Goal: Check status: Check status

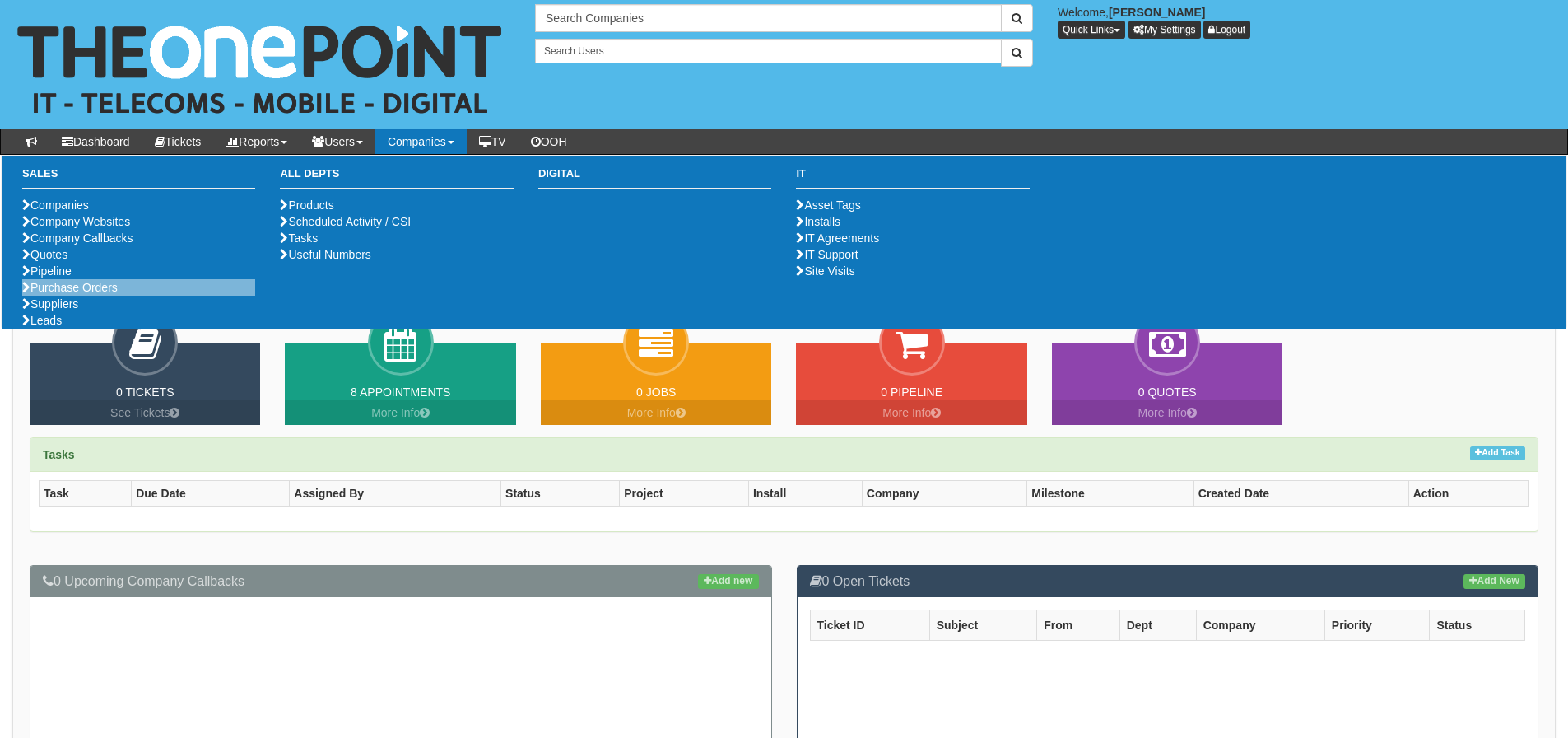
click at [78, 296] on li "Purchase Orders" at bounding box center [138, 287] width 233 height 16
click at [71, 294] on link "Purchase Orders" at bounding box center [70, 288] width 96 height 13
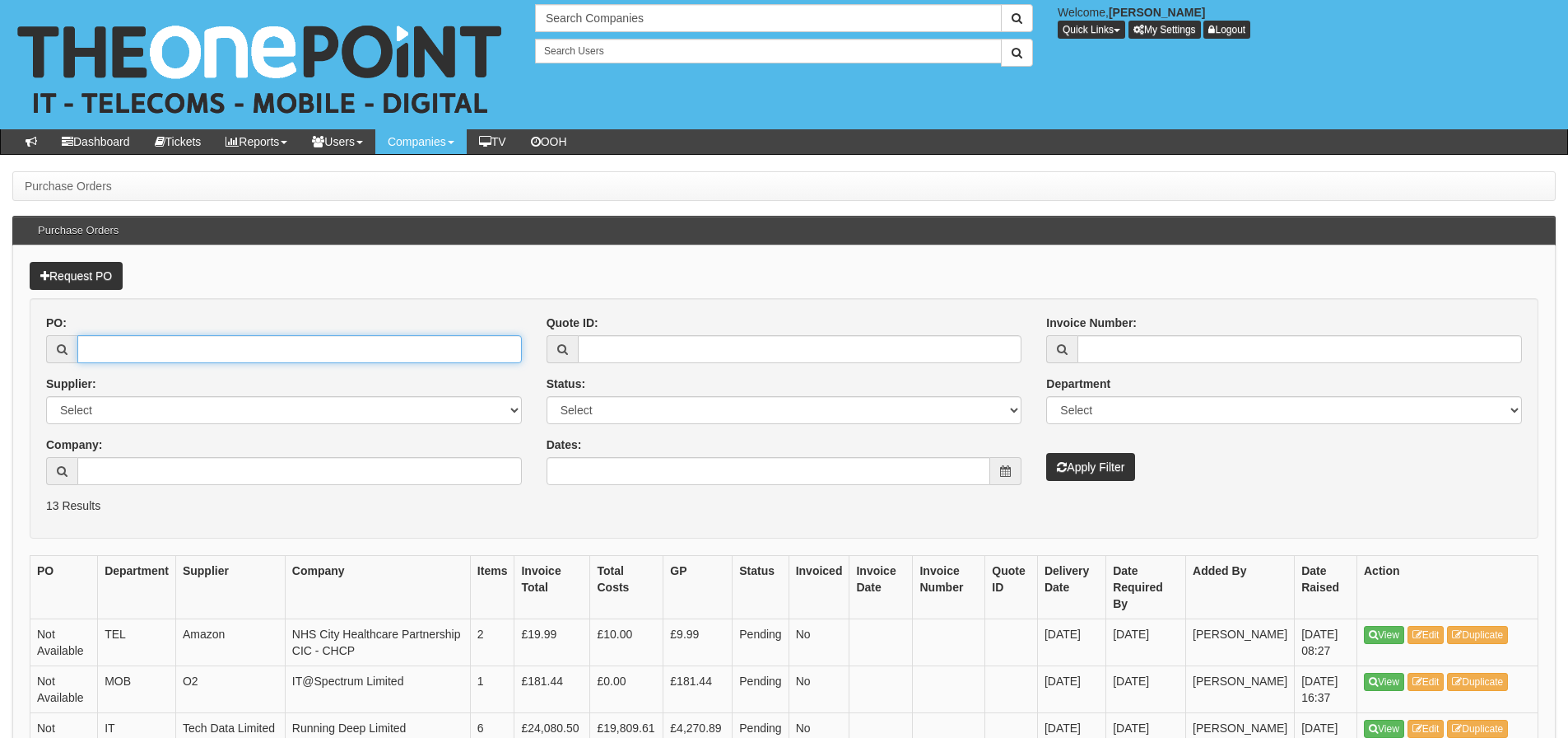
click at [153, 341] on input "PO:" at bounding box center [299, 348] width 444 height 28
click at [147, 350] on input "PO:" at bounding box center [299, 348] width 444 height 28
type input "18136"
click at [1046, 453] on button "Apply Filter" at bounding box center [1090, 466] width 89 height 28
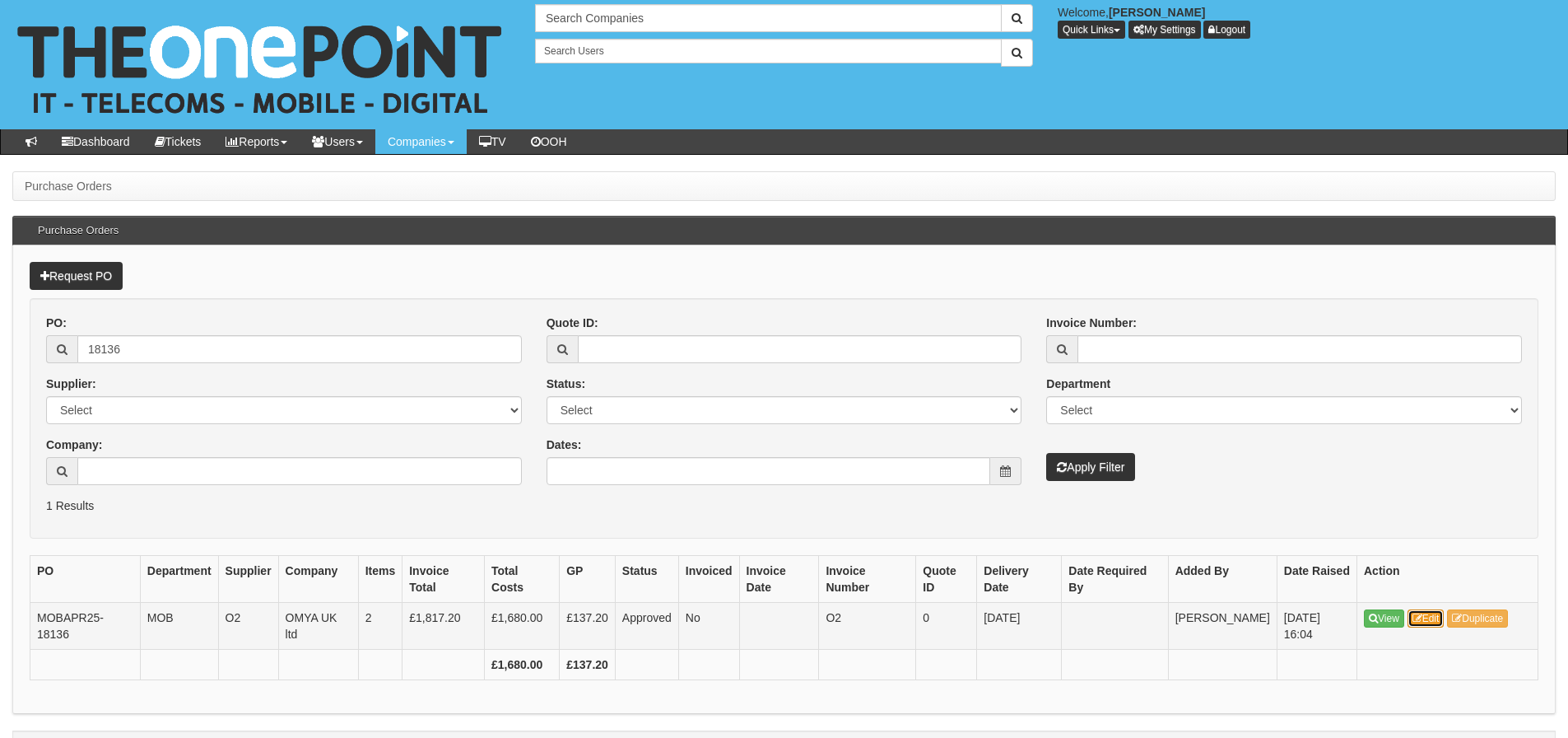
click at [1418, 621] on icon at bounding box center [1417, 618] width 10 height 10
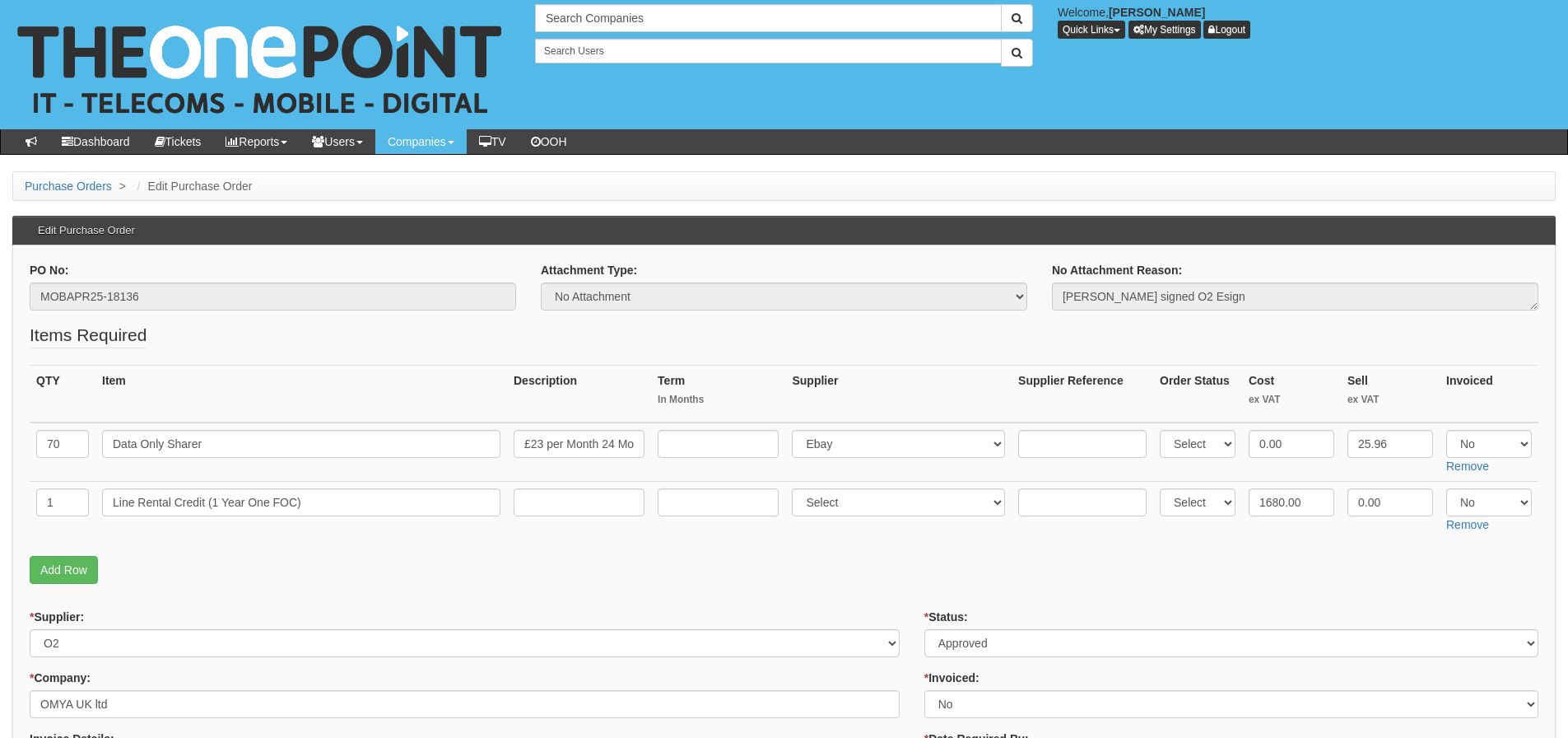
drag, startPoint x: 180, startPoint y: 313, endPoint x: 144, endPoint y: 312, distance: 36.0
click at [115, 319] on div "PO No: MOBAPR25-18136" at bounding box center [273, 292] width 511 height 60
click at [62, 300] on input "MOBAPR25-18136" at bounding box center [273, 296] width 487 height 28
drag, startPoint x: 142, startPoint y: 298, endPoint x: 20, endPoint y: 301, distance: 122.0
click at [20, 301] on div "PO No: MOBAPR25-18136" at bounding box center [273, 292] width 511 height 60
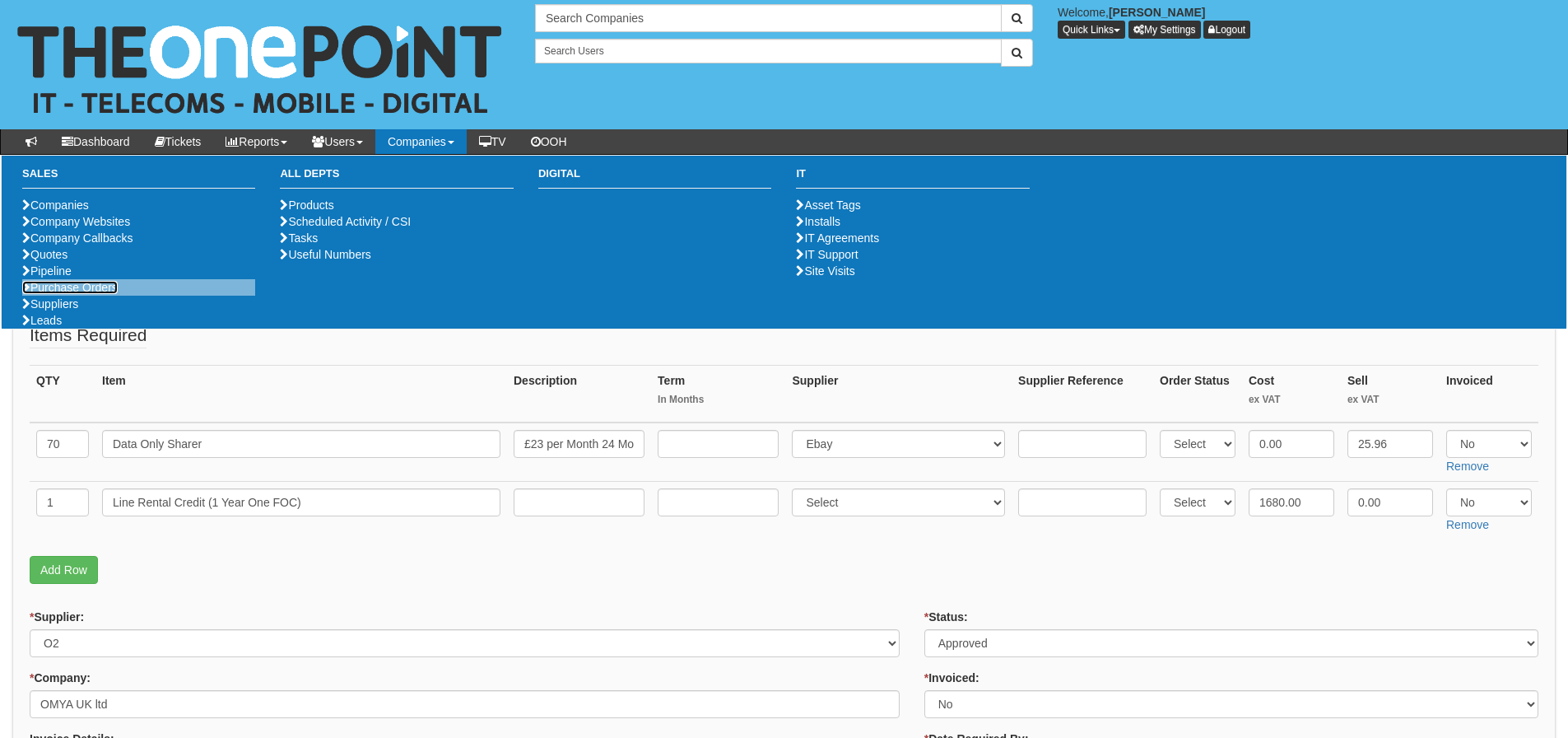
click at [80, 294] on link "Purchase Orders" at bounding box center [70, 288] width 96 height 13
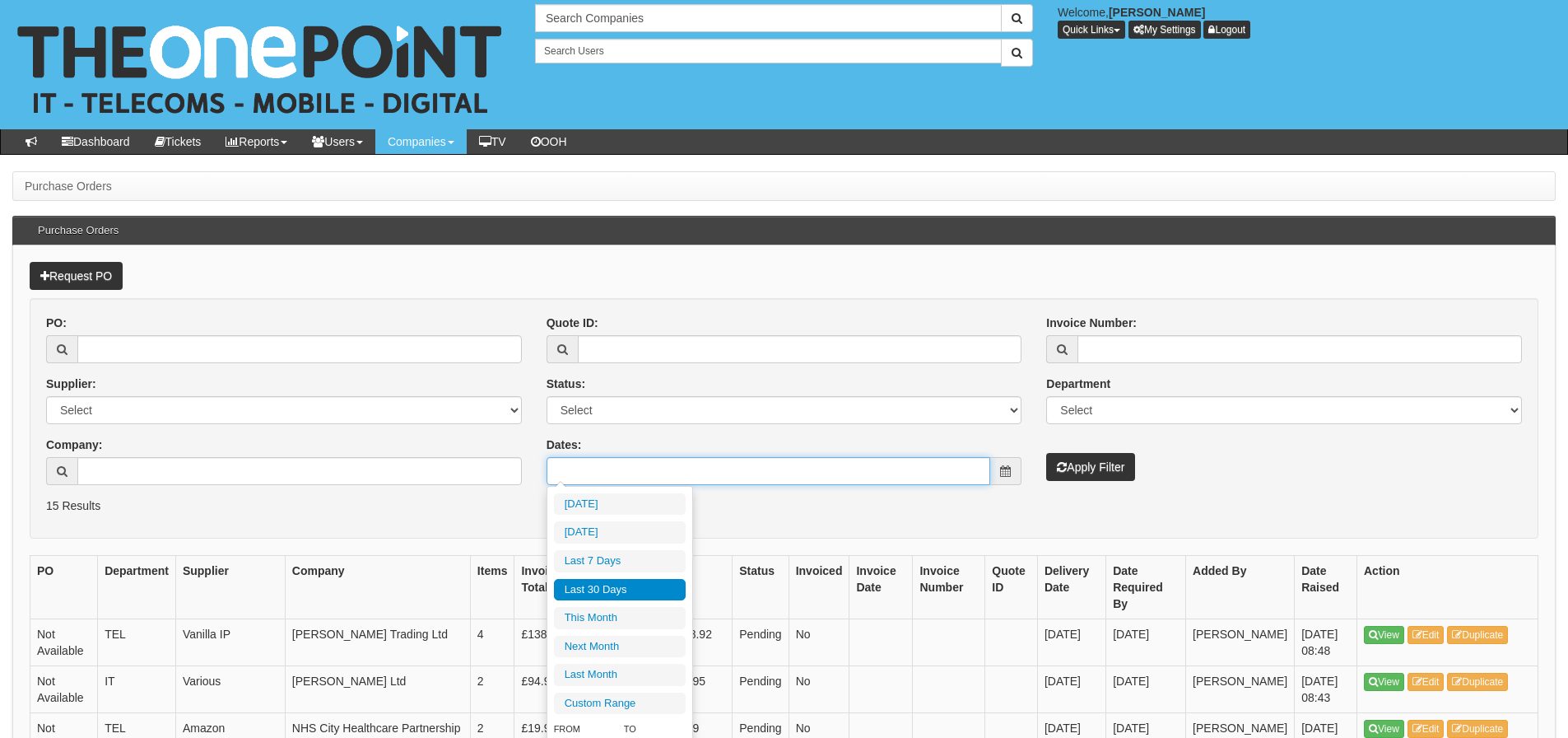
click at [609, 470] on input "Dates:" at bounding box center [769, 470] width 444 height 28
type input "2025-08-25"
type input "[DATE]"
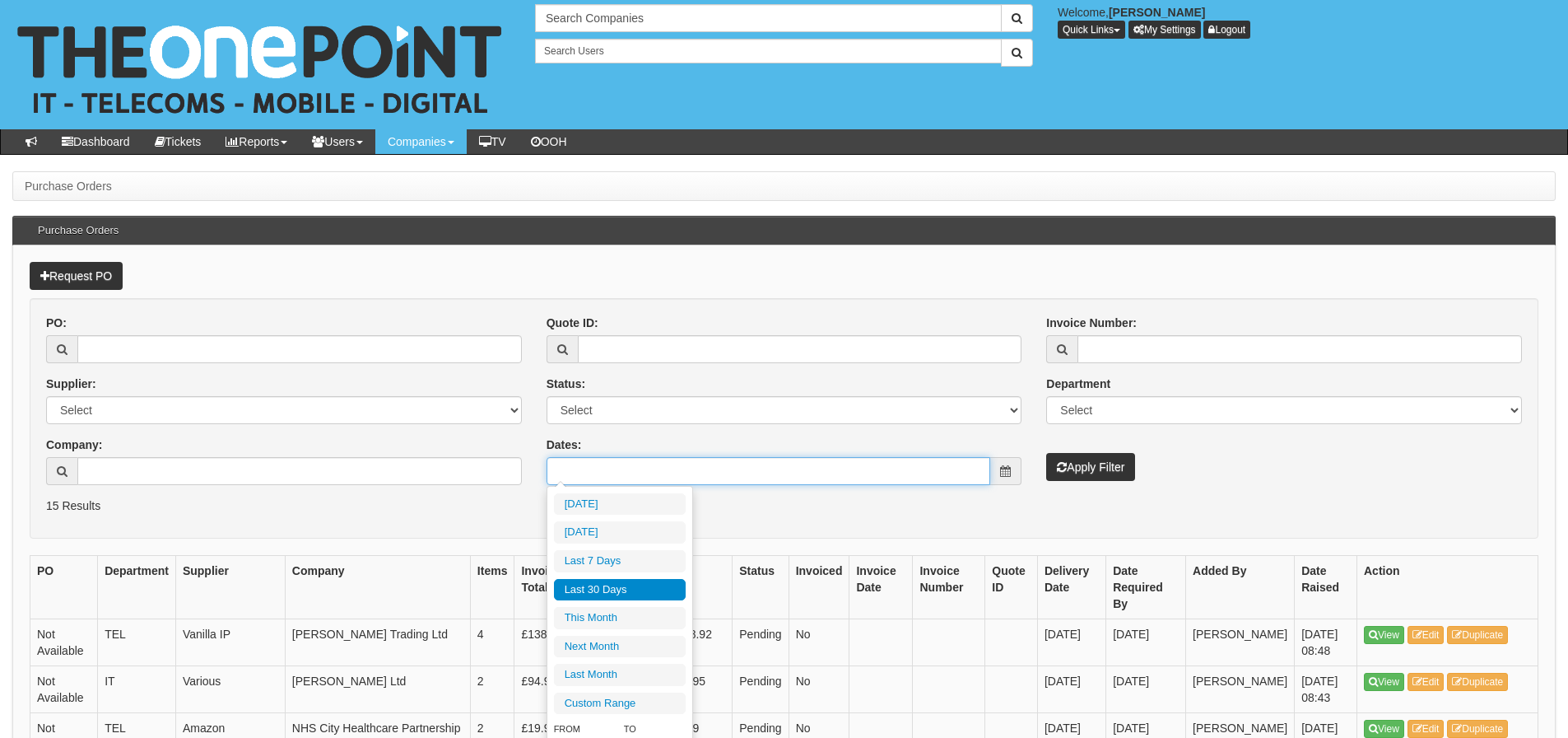
type input "[DATE]"
click at [615, 583] on li "Last 30 Days" at bounding box center [619, 589] width 131 height 22
type input "[DATE] - [DATE]"
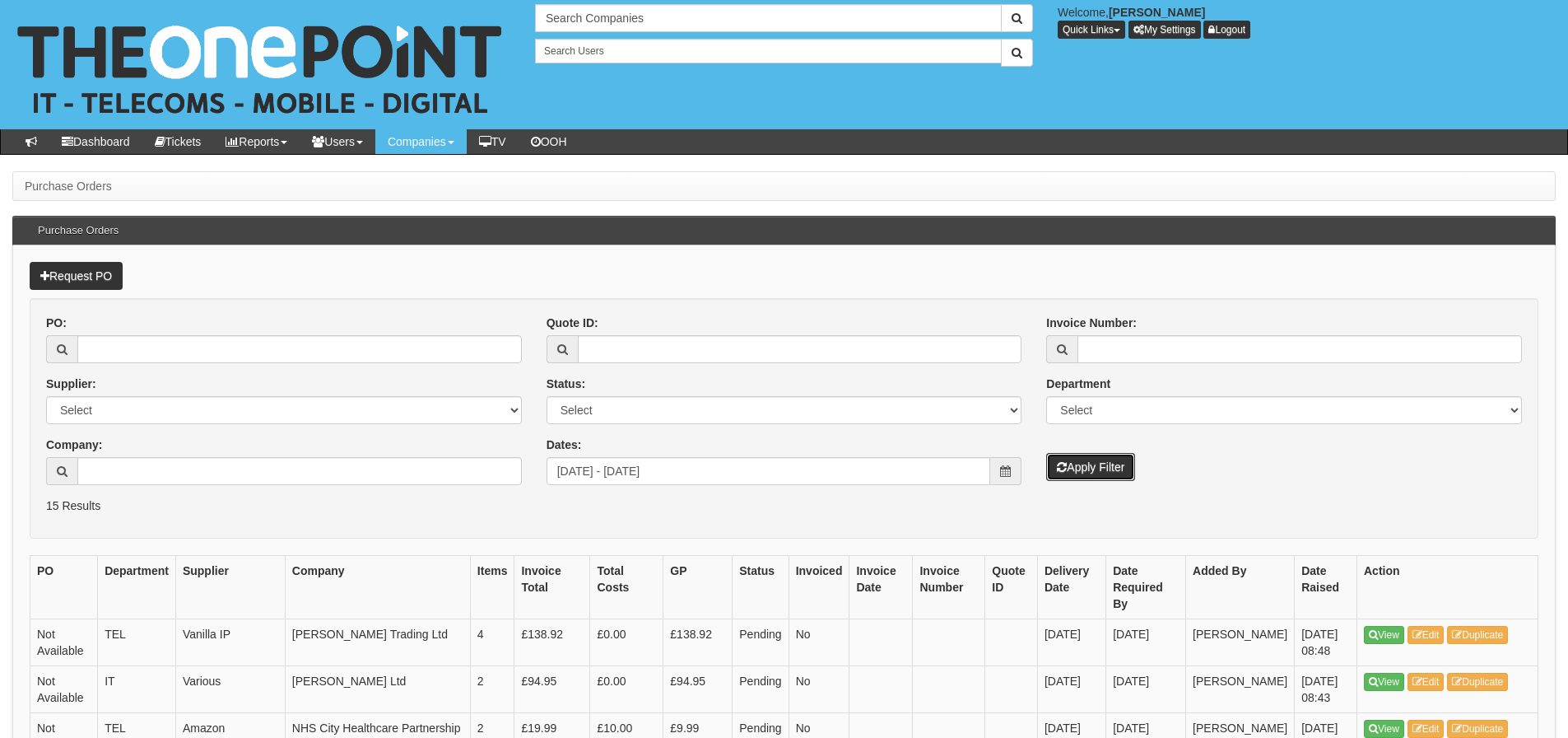
click at [1061, 477] on button "Apply Filter" at bounding box center [1090, 466] width 89 height 28
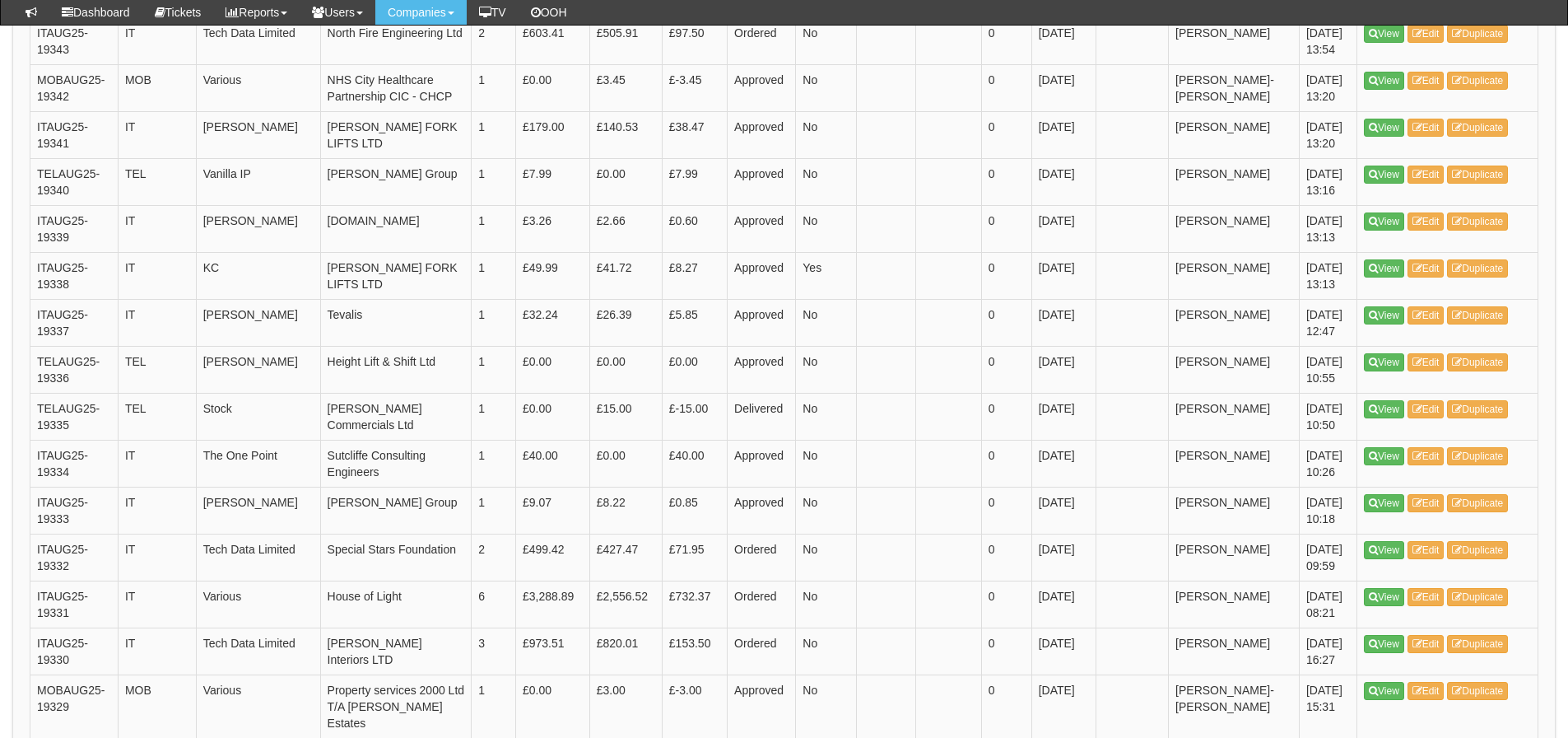
scroll to position [2382, 0]
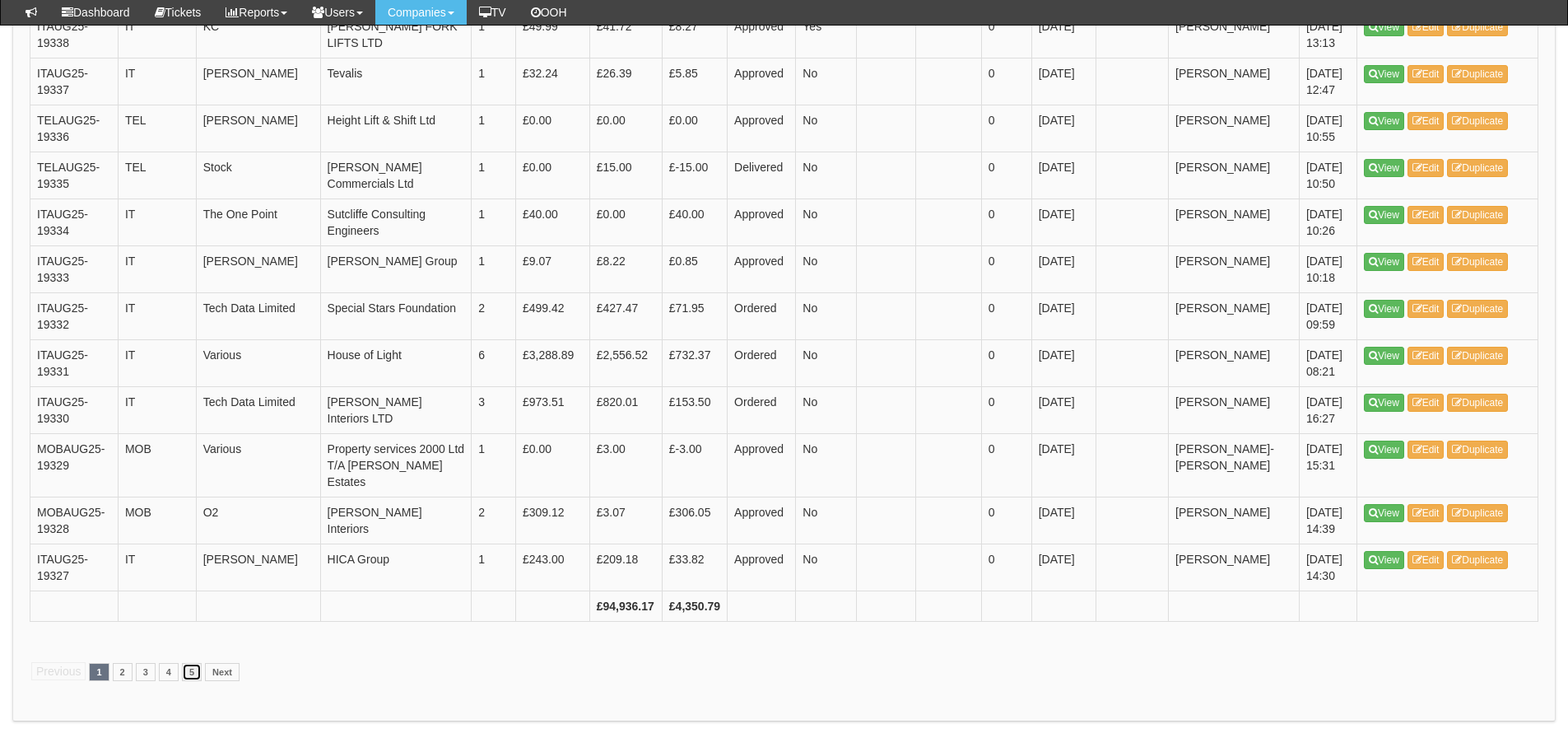
click at [200, 663] on link "5" at bounding box center [192, 672] width 20 height 18
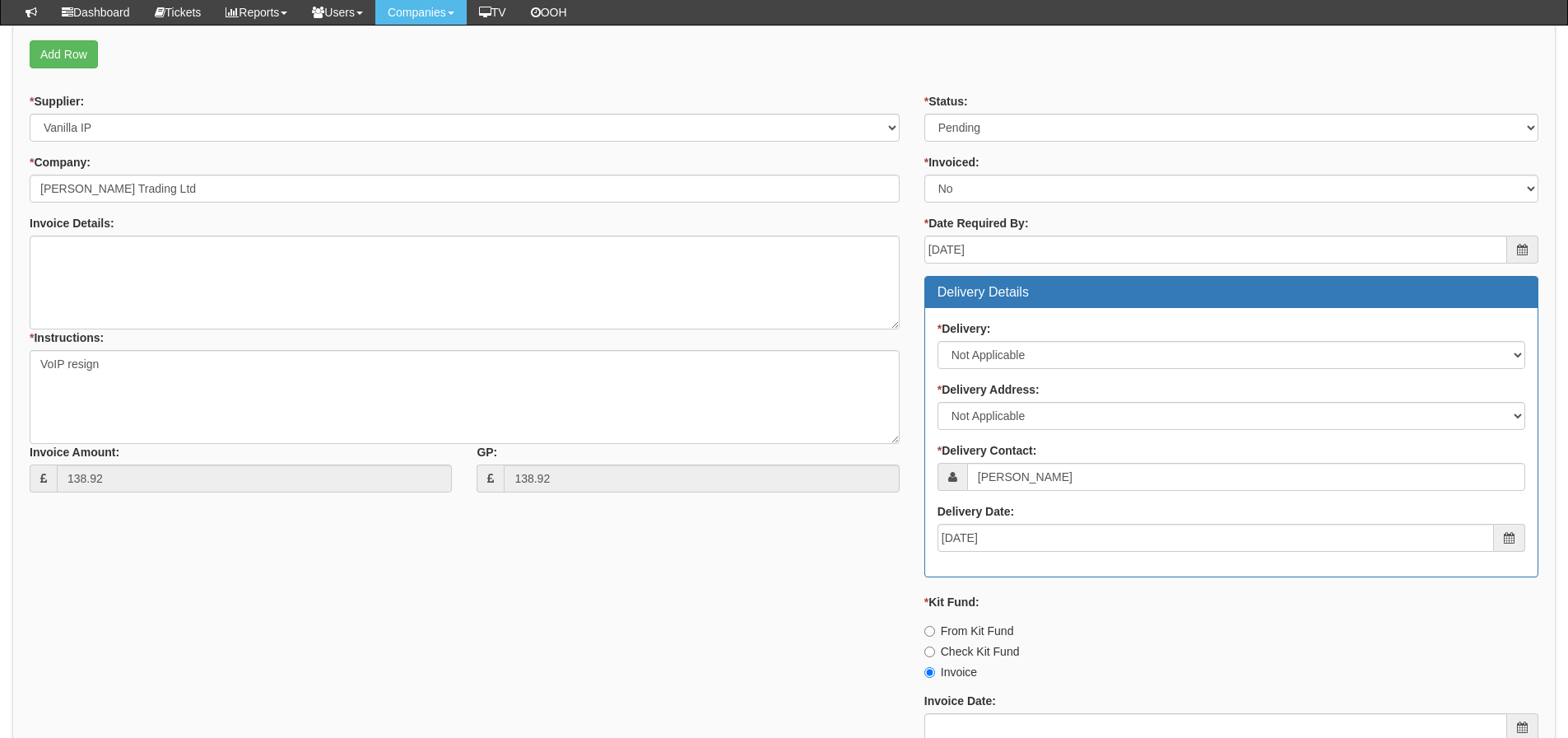
scroll to position [576, 0]
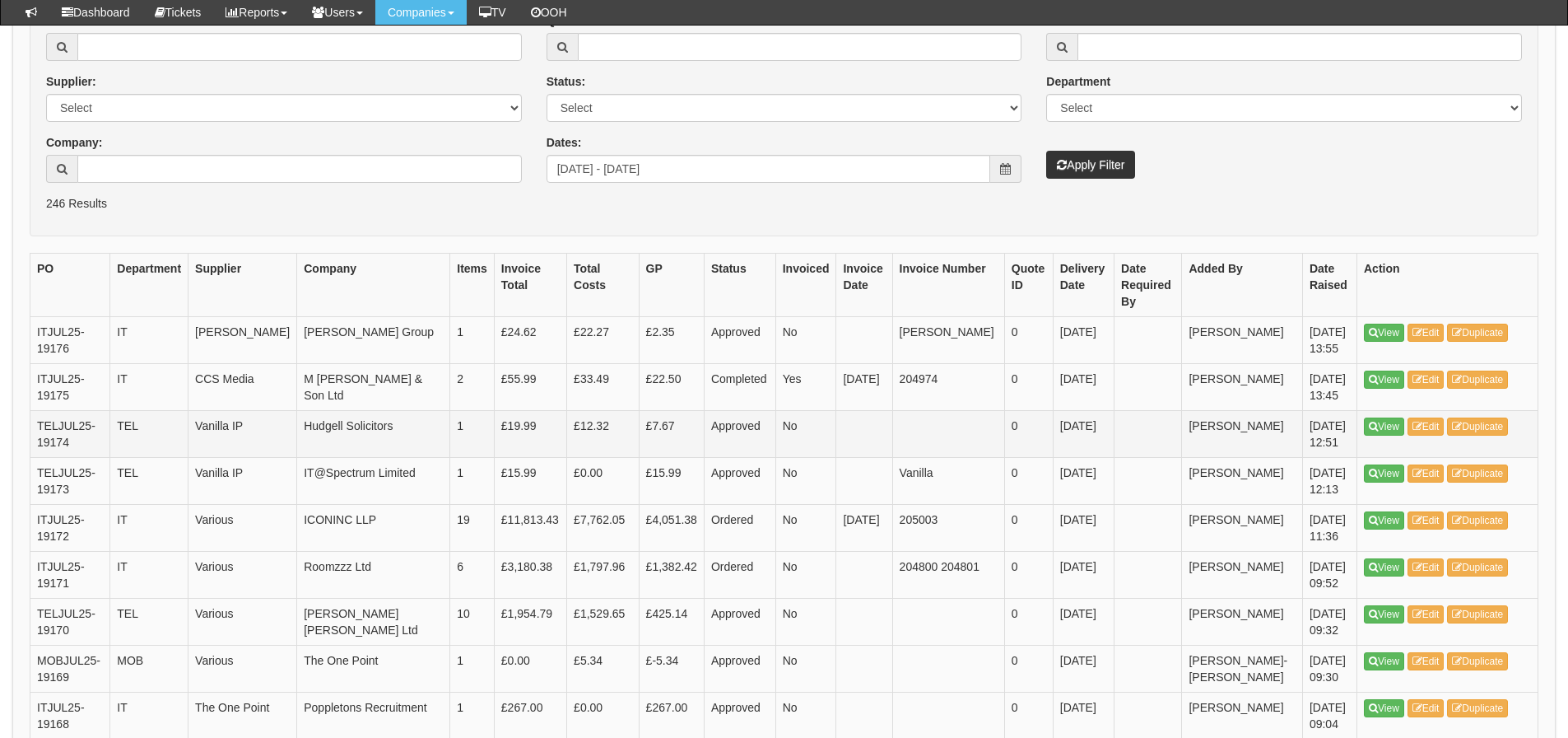
scroll to position [165, 0]
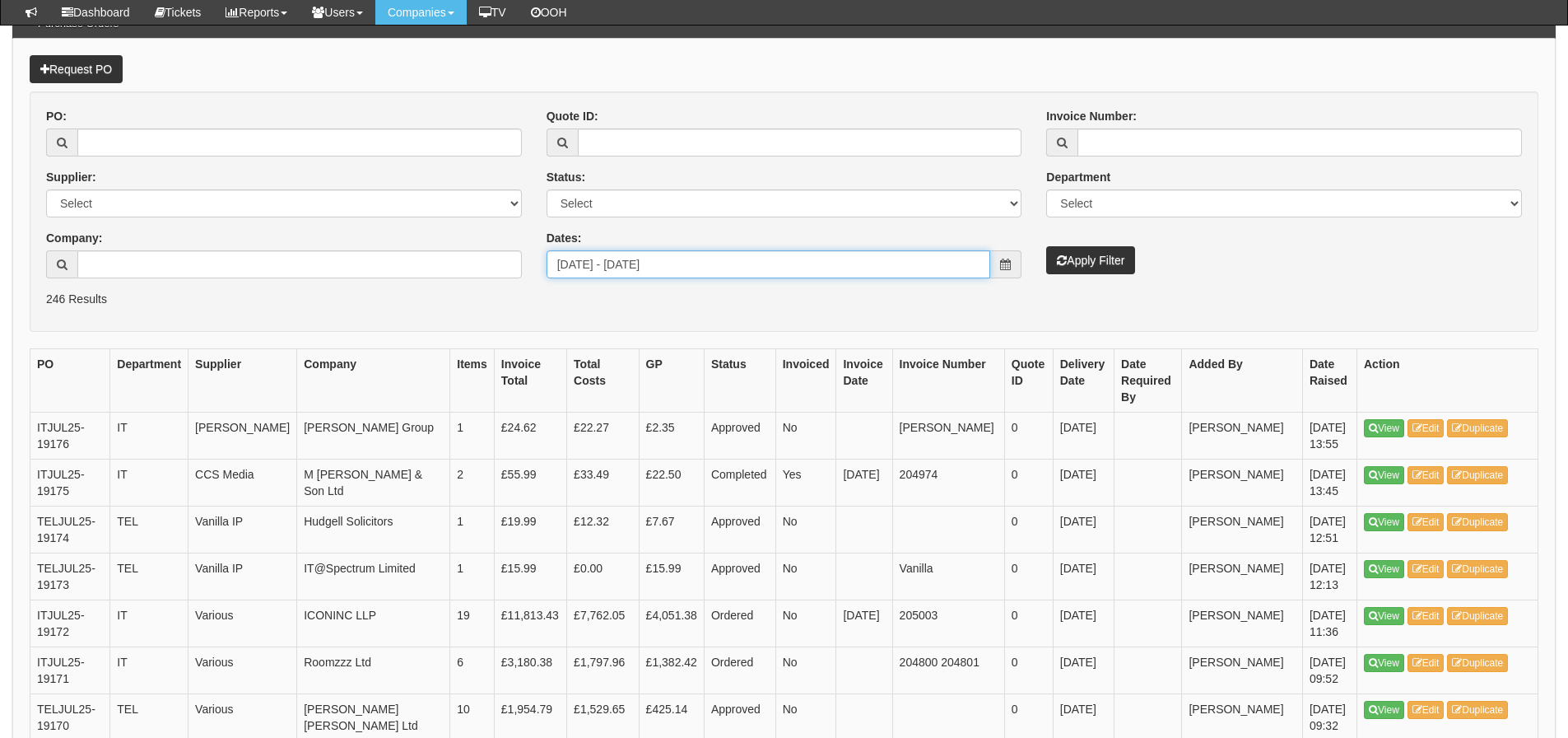
click at [761, 263] on input "[DATE] - [DATE]" at bounding box center [769, 264] width 444 height 28
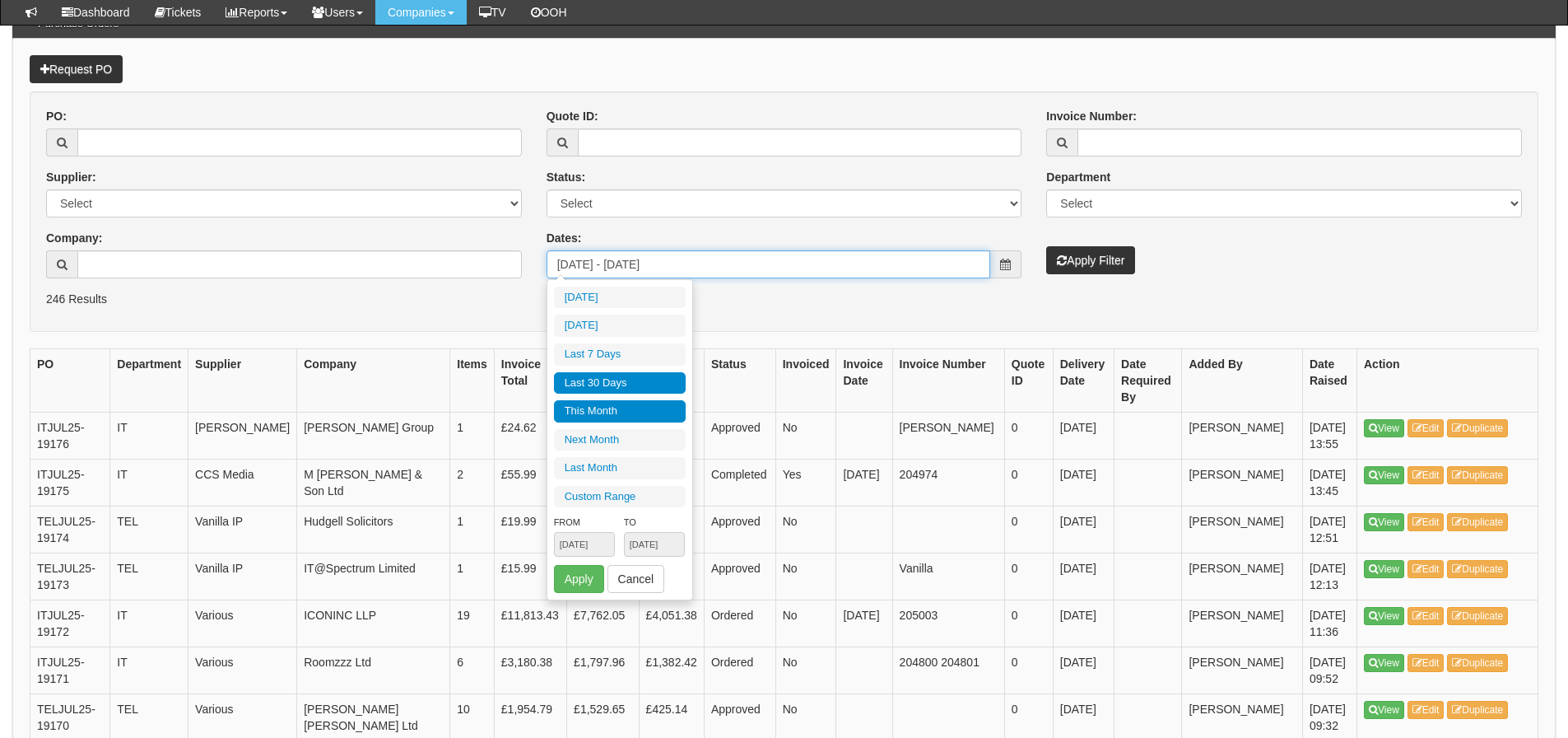
type input "[DATE]"
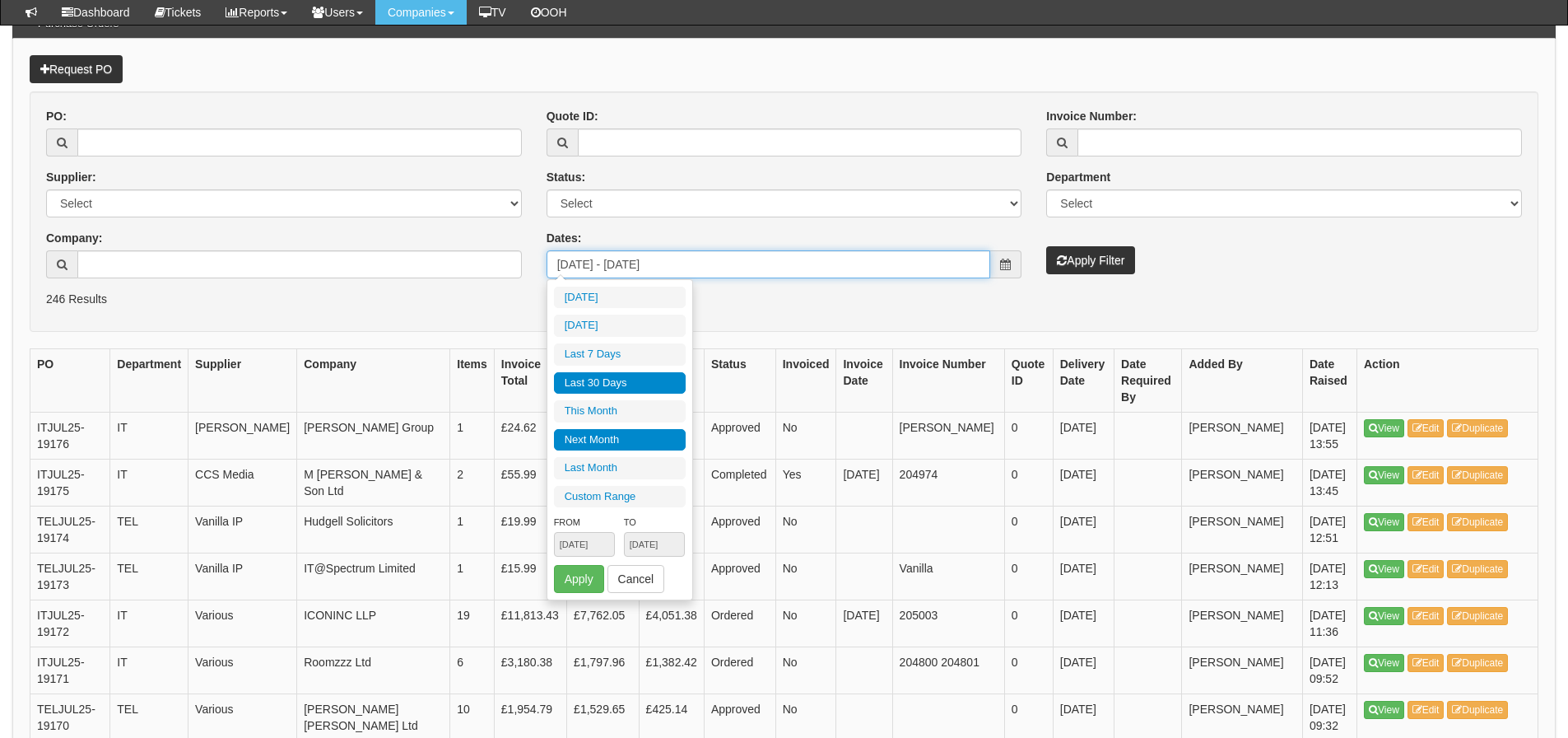
type input "[DATE]"
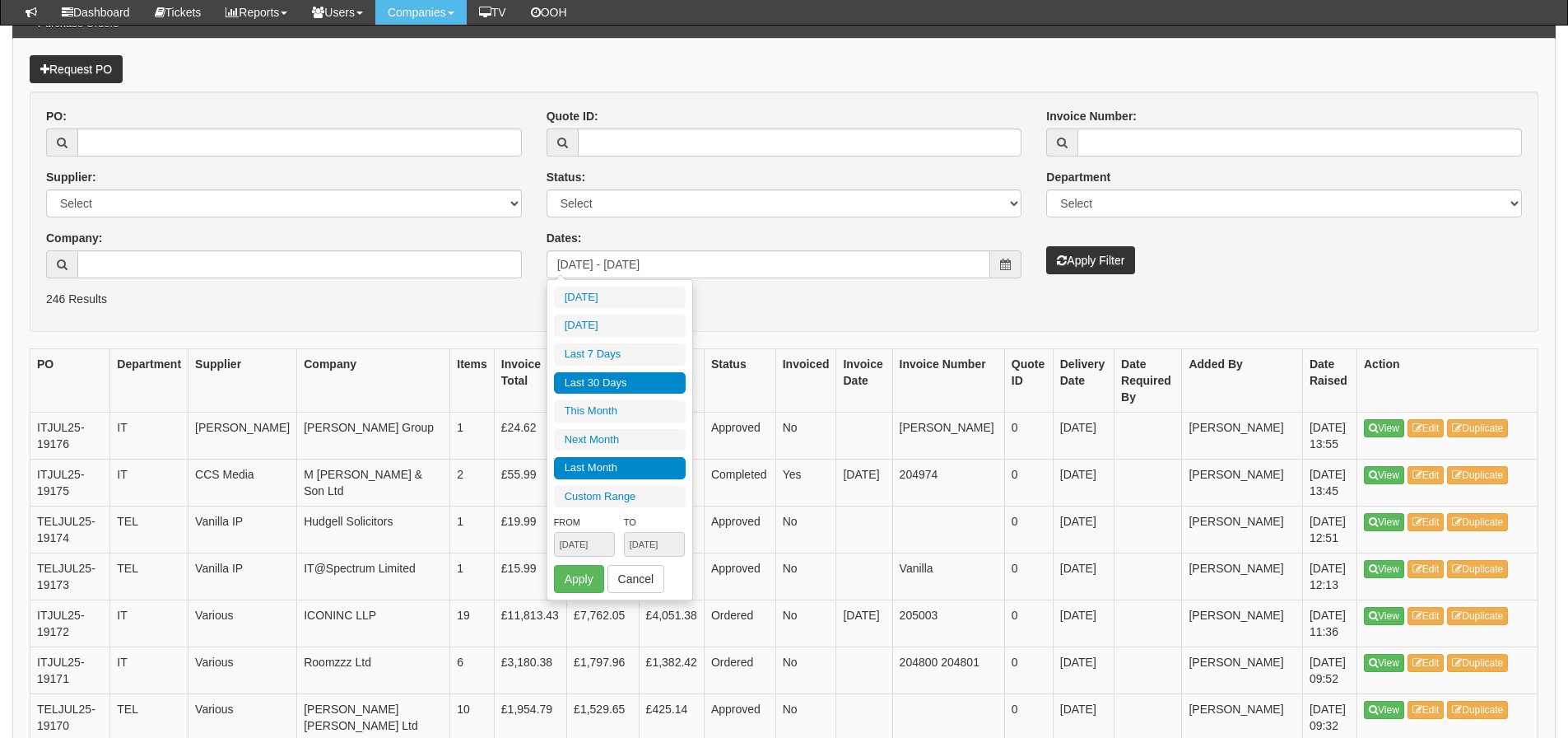
click at [616, 465] on li "Last Month" at bounding box center [619, 467] width 131 height 22
type input "[DATE] - [DATE]"
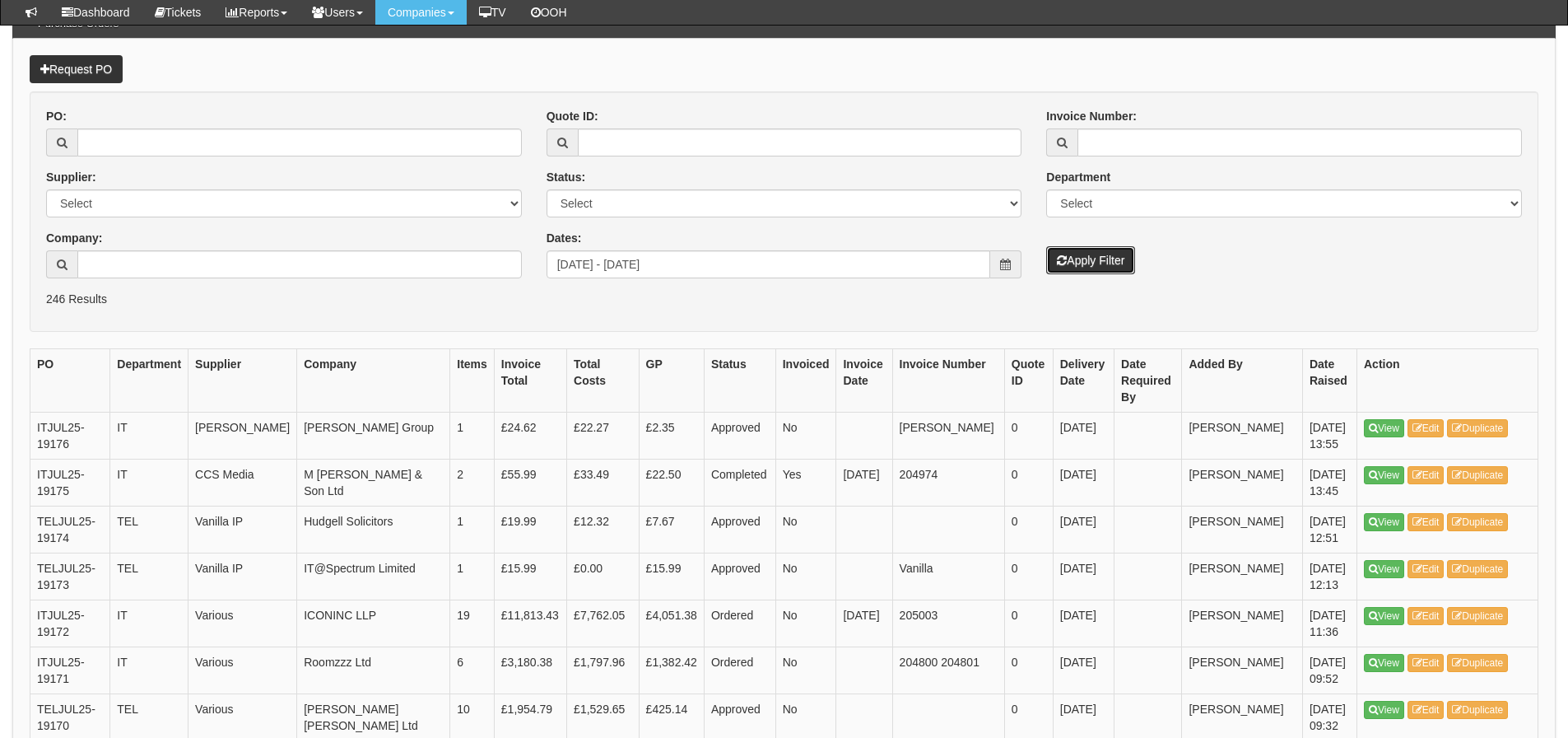
click at [1072, 249] on button "Apply Filter" at bounding box center [1090, 259] width 89 height 28
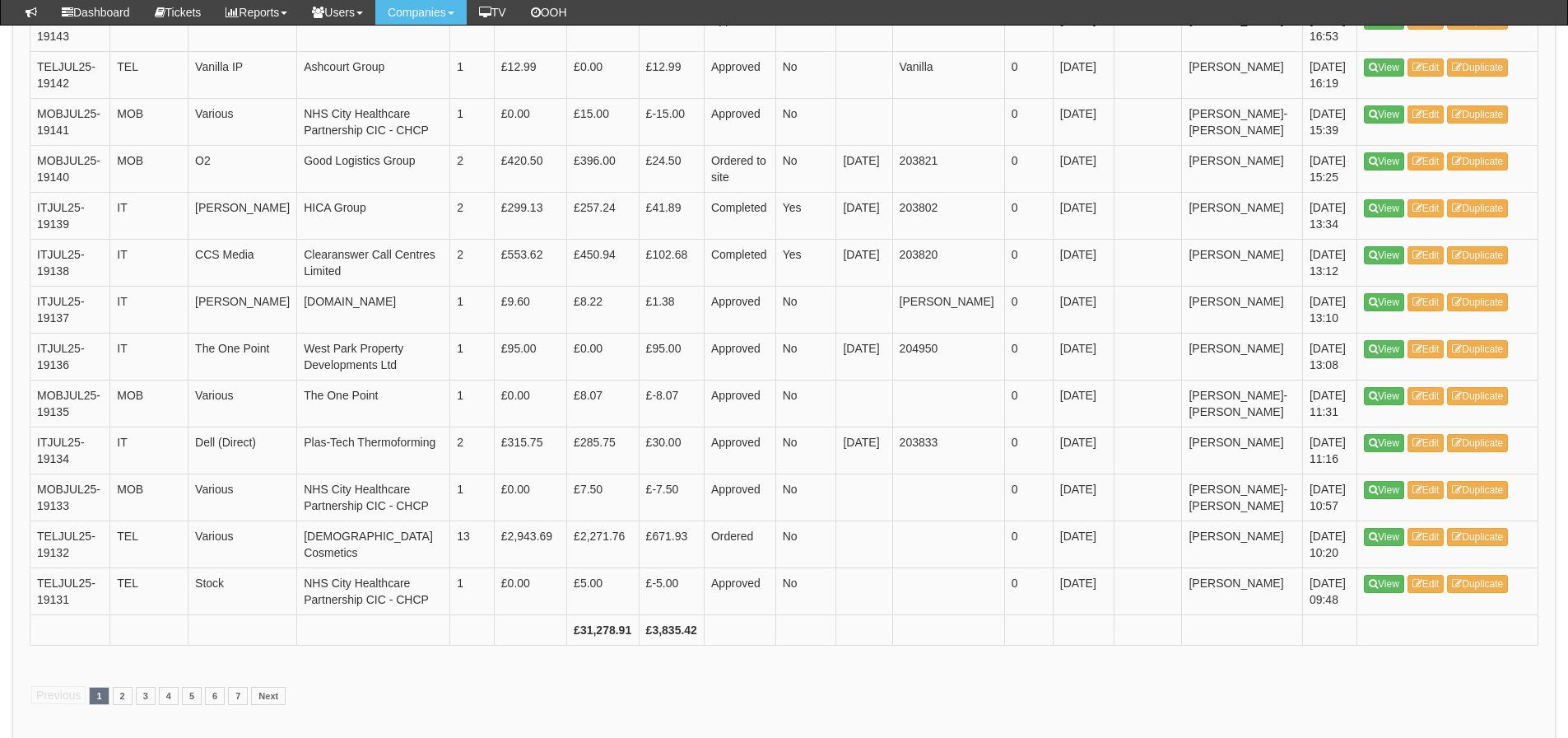
scroll to position [2382, 0]
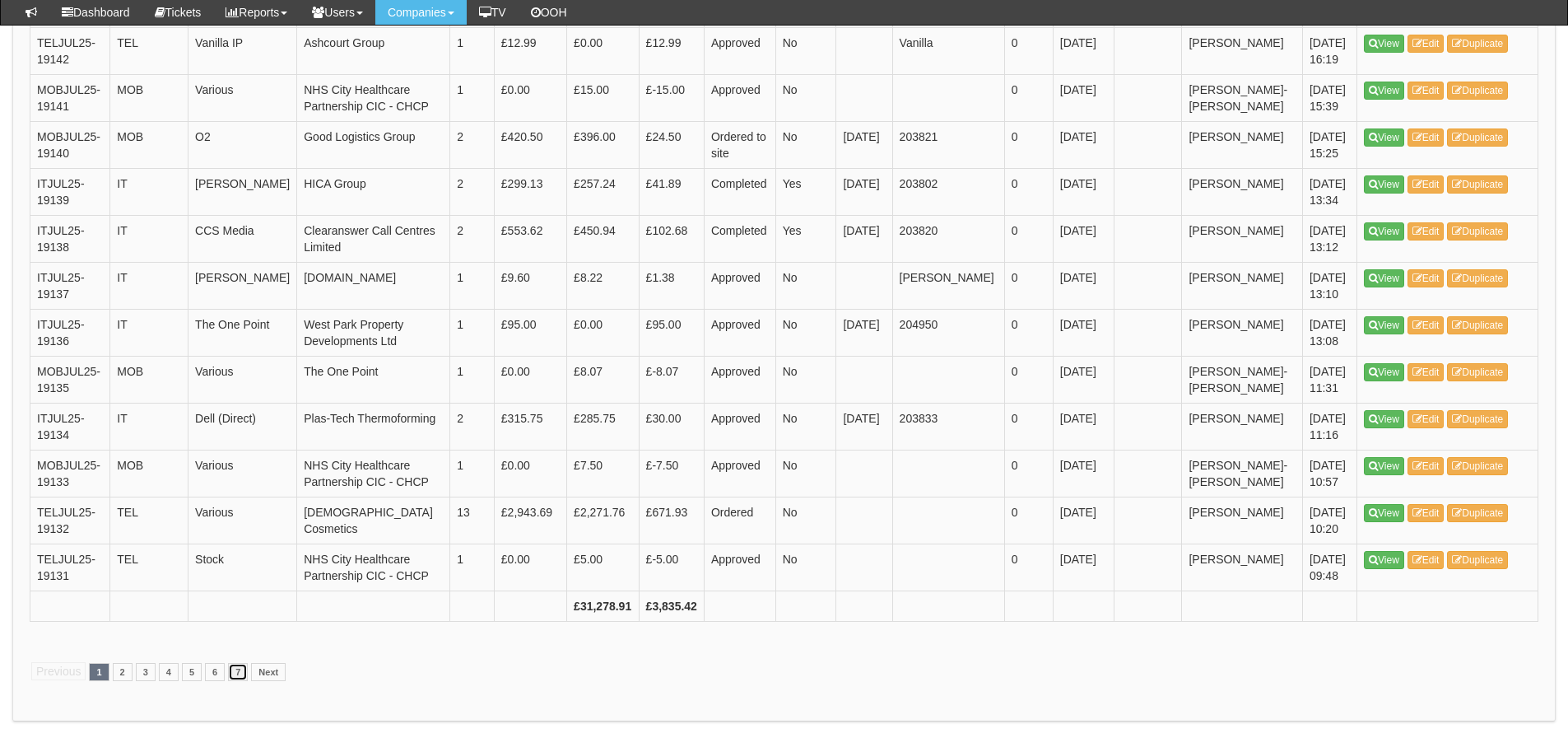
click at [238, 663] on link "7" at bounding box center [238, 672] width 20 height 18
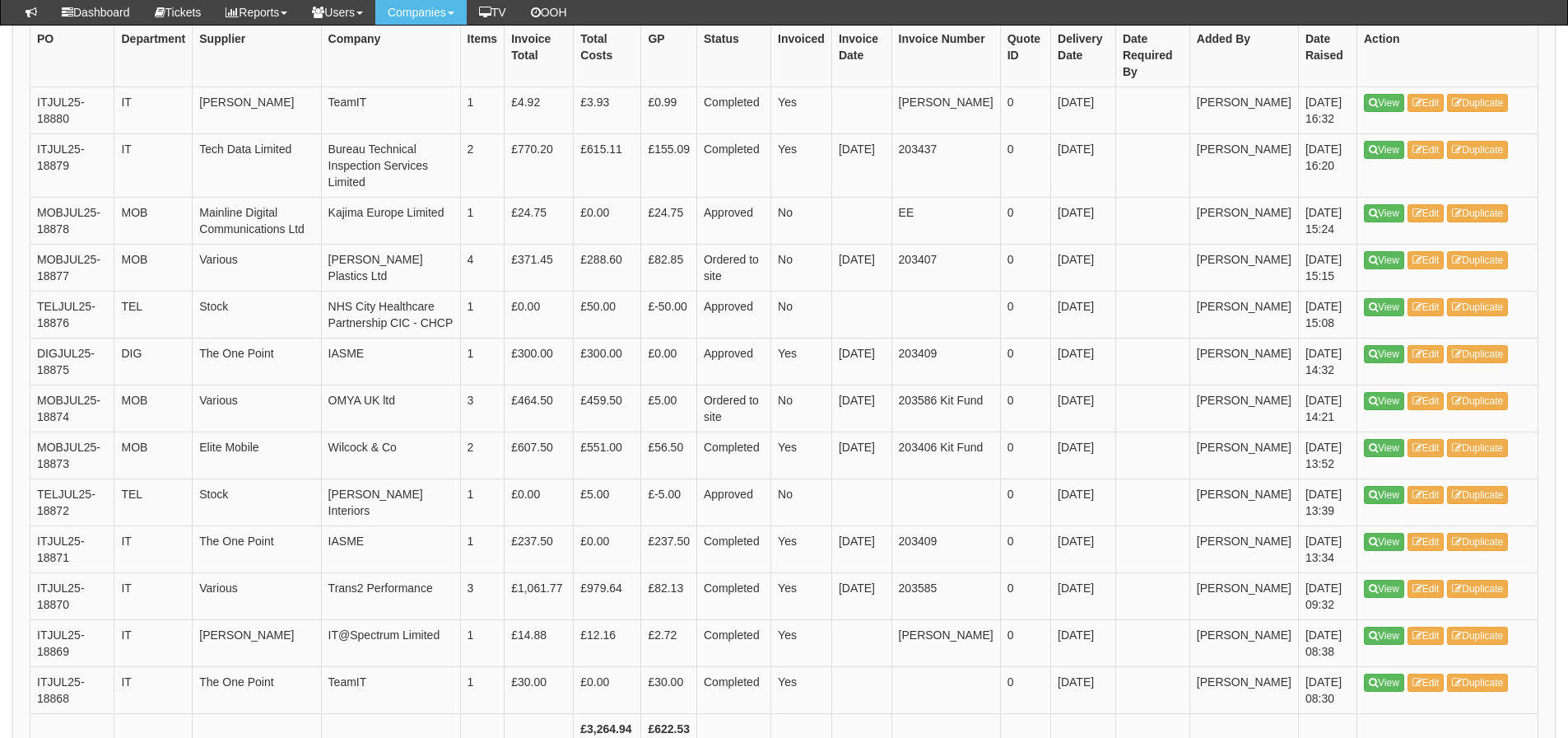
scroll to position [646, 0]
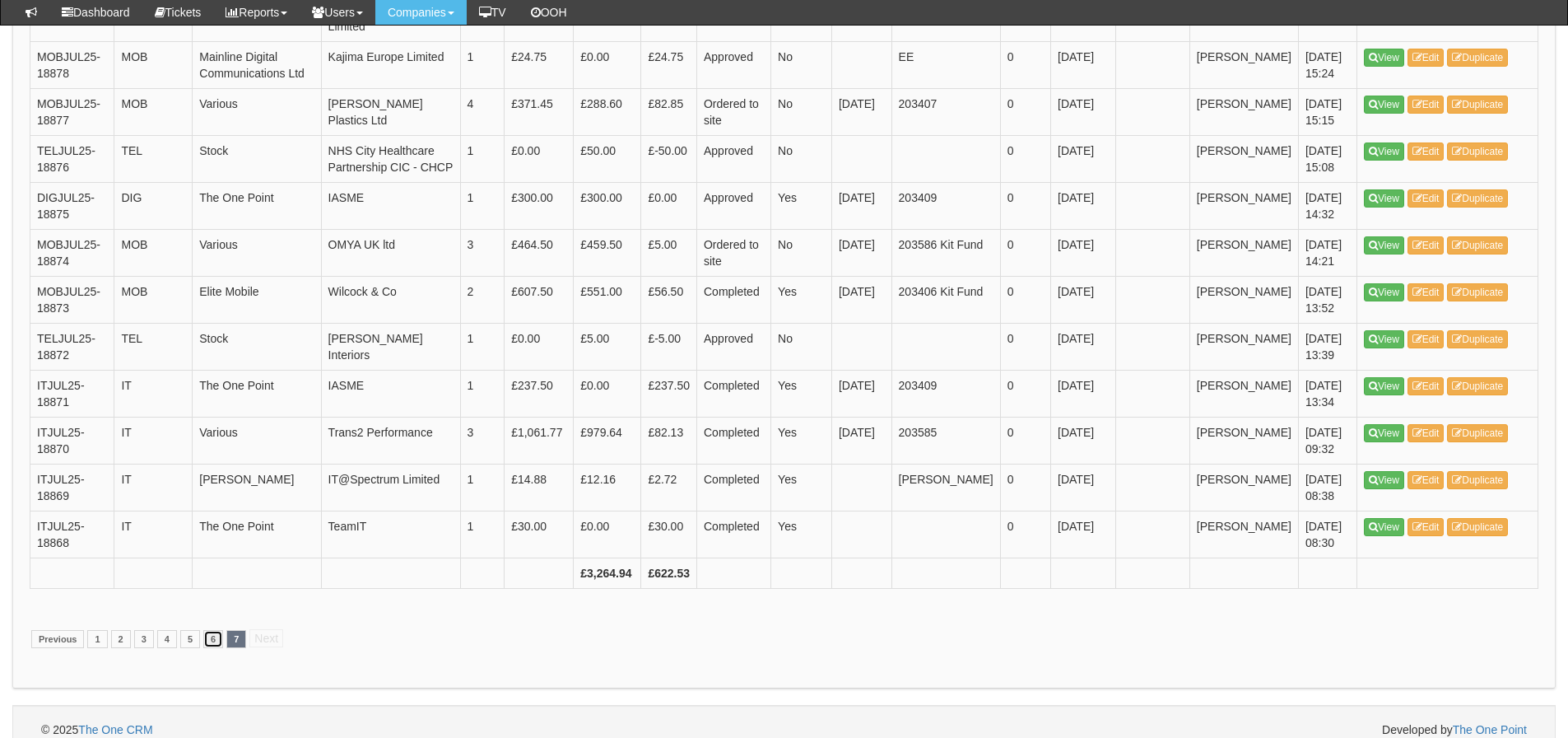
click at [210, 630] on link "6" at bounding box center [213, 638] width 20 height 18
